Goal: Information Seeking & Learning: Find contact information

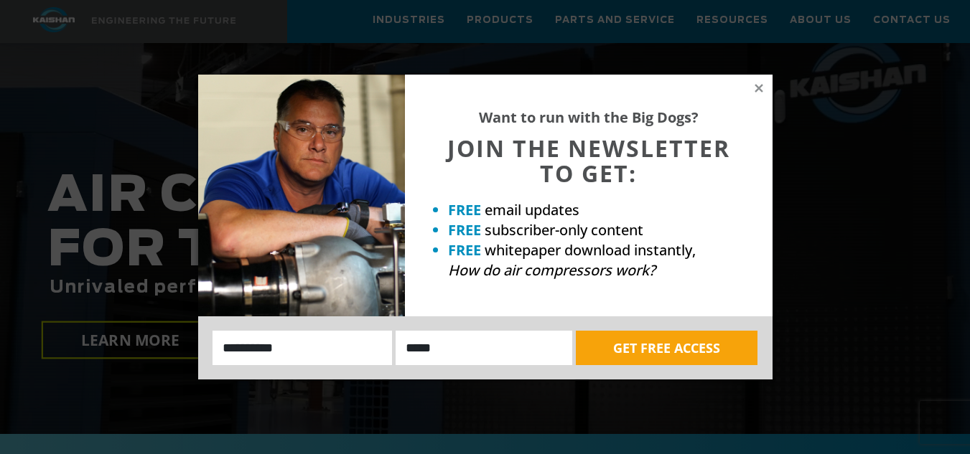
scroll to position [191, 0]
click at [761, 87] on icon at bounding box center [758, 88] width 13 height 13
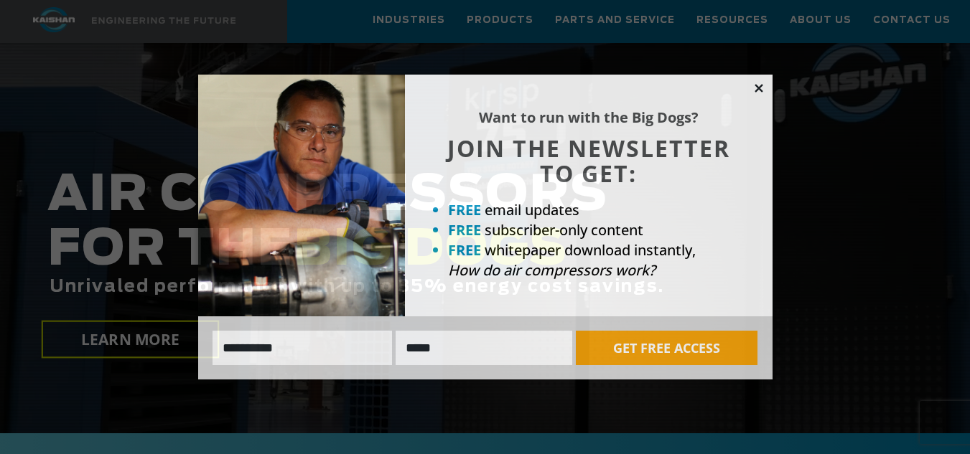
click at [756, 88] on icon at bounding box center [758, 88] width 13 height 13
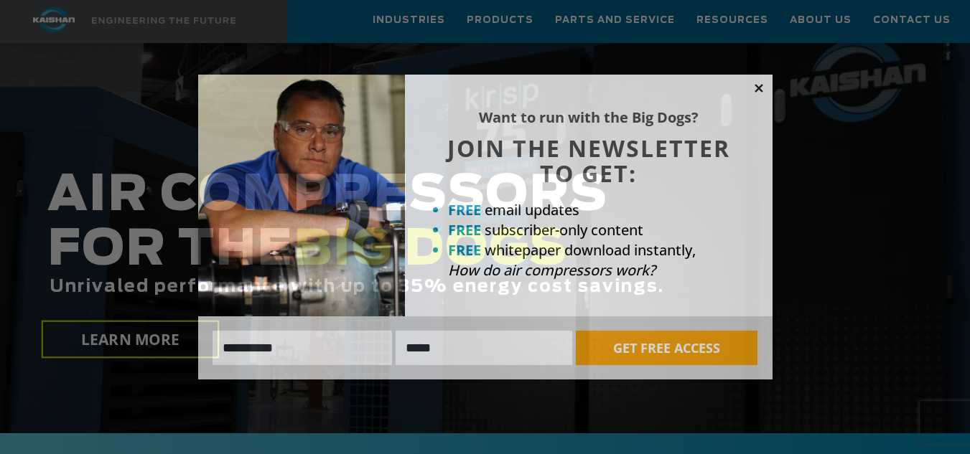
click at [754, 86] on icon at bounding box center [758, 88] width 13 height 13
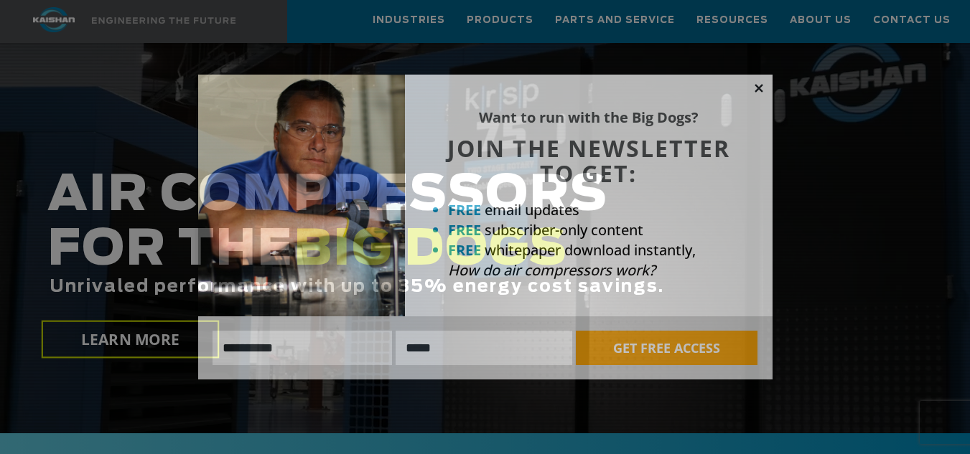
click at [754, 86] on icon at bounding box center [758, 88] width 13 height 13
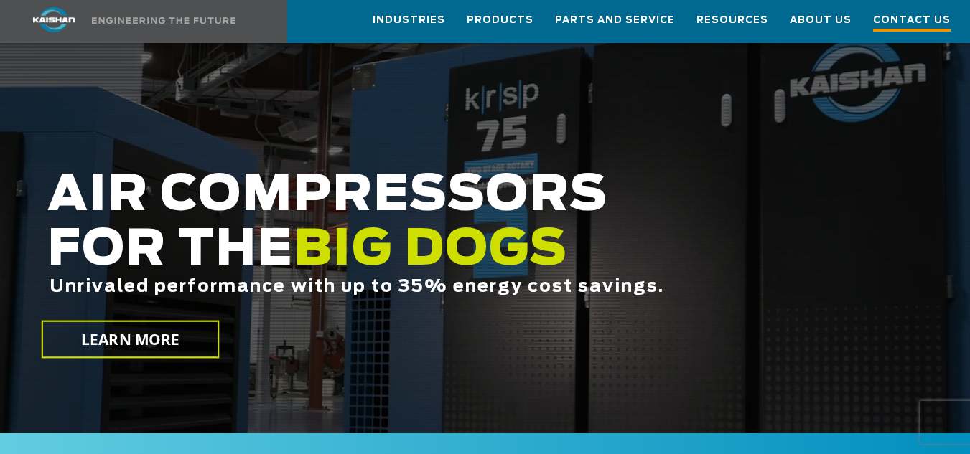
click at [883, 17] on span "Contact Us" at bounding box center [912, 21] width 78 height 19
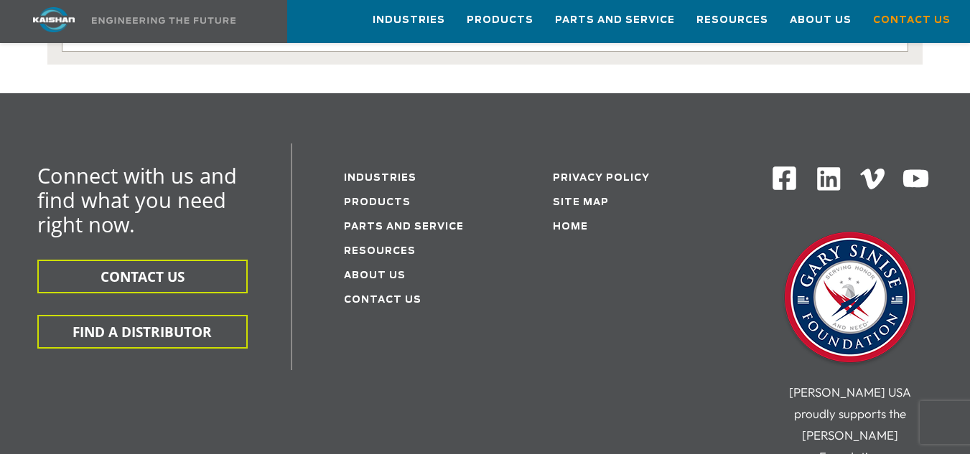
scroll to position [401, 0]
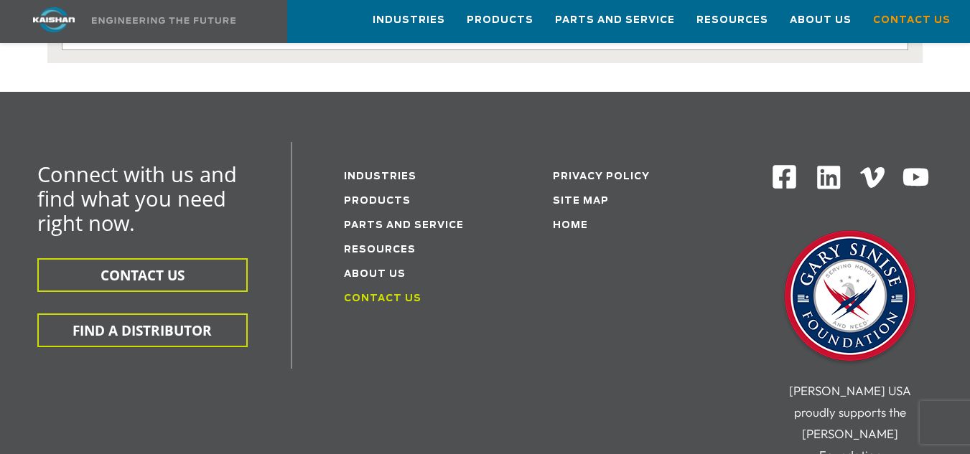
click at [358, 294] on link "Contact Us" at bounding box center [383, 298] width 78 height 9
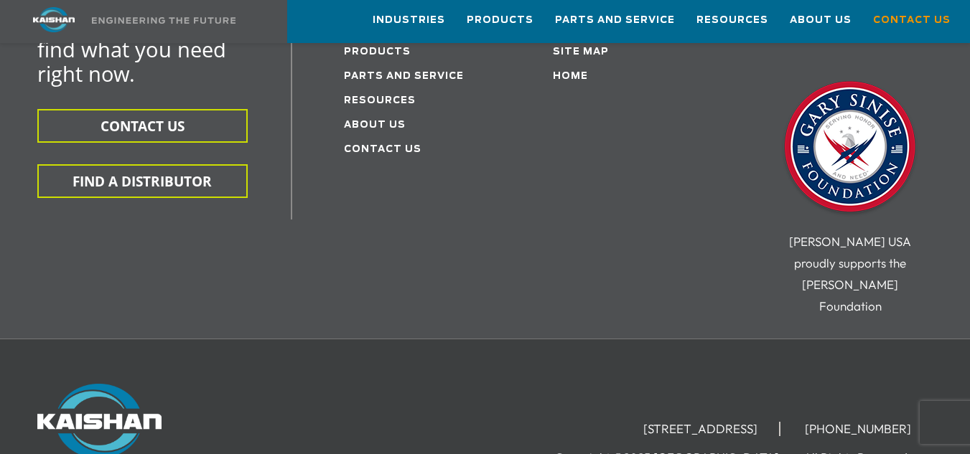
scroll to position [640, 0]
